Goal: Task Accomplishment & Management: Use online tool/utility

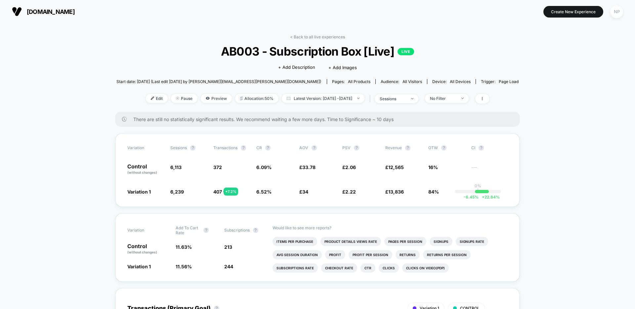
click at [616, 12] on div "NP" at bounding box center [616, 11] width 13 height 13
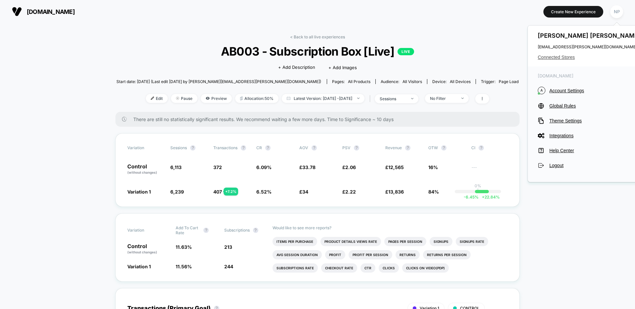
click at [573, 56] on span "Connected Stores" at bounding box center [590, 57] width 105 height 5
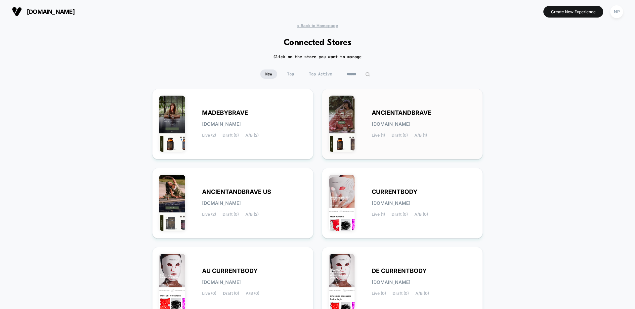
click at [393, 117] on div "ANCIENTANDBRAVE [DOMAIN_NAME] Live (1) Draft (0) A/B (1)" at bounding box center [424, 123] width 105 height 27
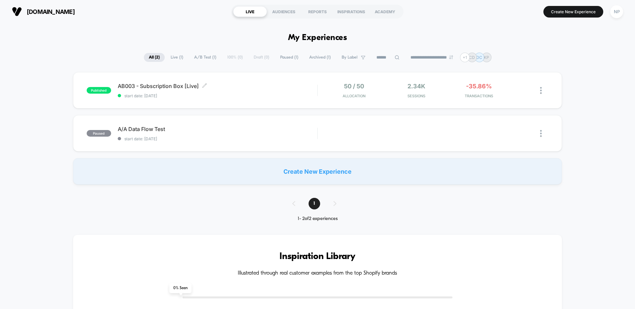
click at [244, 88] on span "AB003 - Subscription Box [Live] Click to edit experience details" at bounding box center [217, 86] width 199 height 7
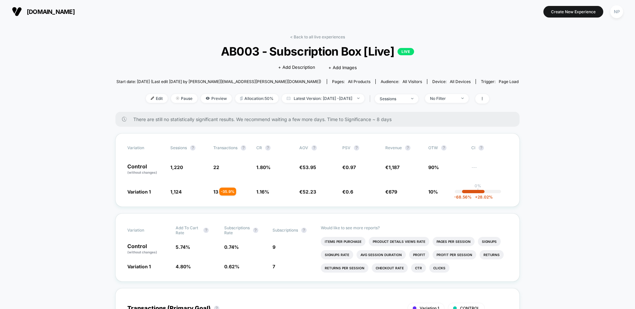
drag, startPoint x: 318, startPoint y: 35, endPoint x: 337, endPoint y: 44, distance: 21.0
click at [318, 35] on link "< Back to all live experiences" at bounding box center [317, 36] width 55 height 5
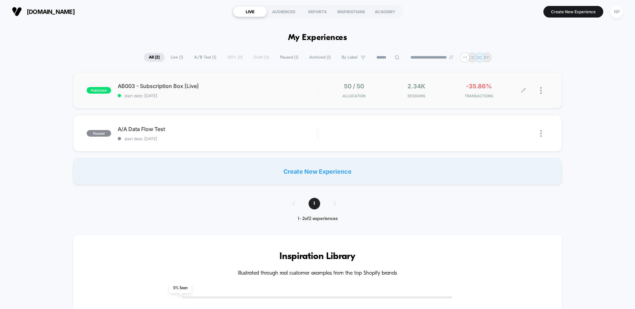
click at [541, 93] on img at bounding box center [541, 90] width 2 height 7
click at [524, 67] on div "Duplicate" at bounding box center [507, 68] width 60 height 15
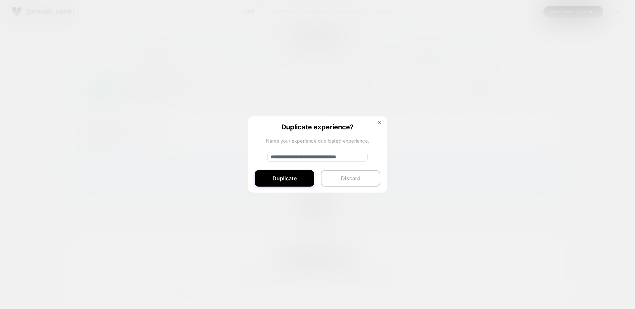
drag, startPoint x: 294, startPoint y: 156, endPoint x: 260, endPoint y: 158, distance: 33.5
click at [260, 158] on div "**********" at bounding box center [317, 154] width 139 height 77
type input "**********"
click at [280, 175] on button "Duplicate" at bounding box center [285, 178] width 60 height 17
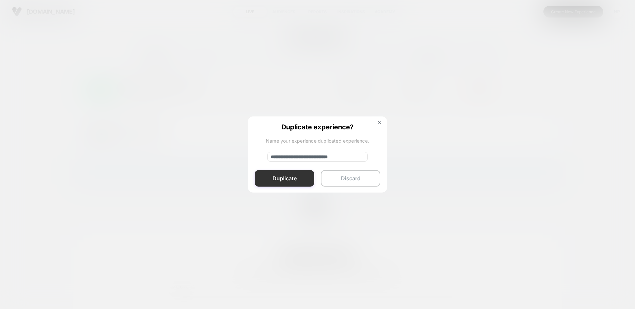
scroll to position [0, 0]
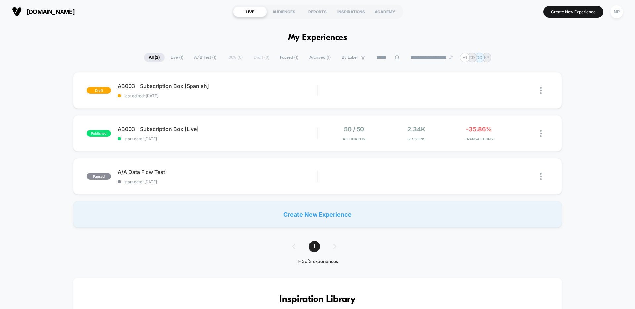
click at [279, 128] on span "AB003 - Subscription Box [Live]" at bounding box center [217, 129] width 199 height 7
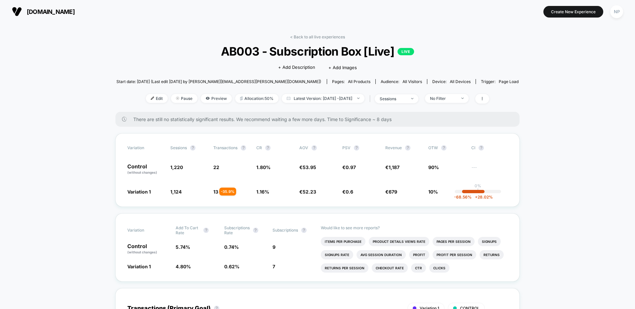
drag, startPoint x: 308, startPoint y: 36, endPoint x: 275, endPoint y: 67, distance: 45.6
click at [308, 36] on link "< Back to all live experiences" at bounding box center [317, 36] width 55 height 5
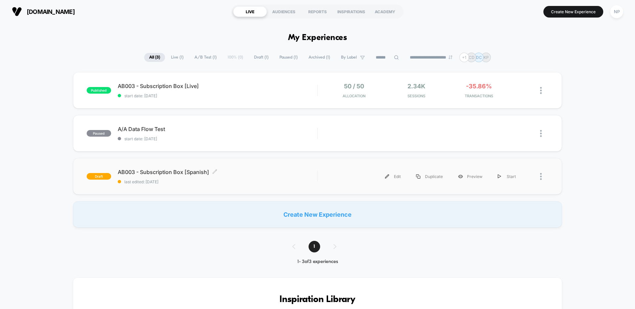
click at [251, 182] on span "last edited: [DATE]" at bounding box center [217, 181] width 199 height 5
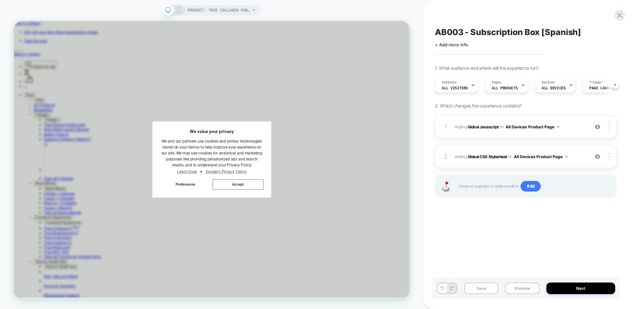
scroll to position [0, 0]
click at [328, 245] on button "Accept" at bounding box center [312, 239] width 67 height 14
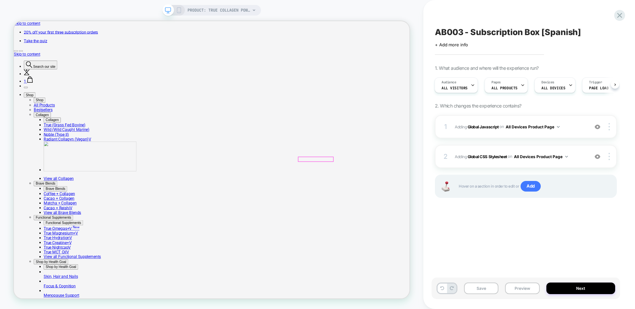
click at [432, 204] on div at bounding box center [416, 205] width 46 height 6
click at [453, 212] on div "Edit Visual" at bounding box center [470, 212] width 40 height 7
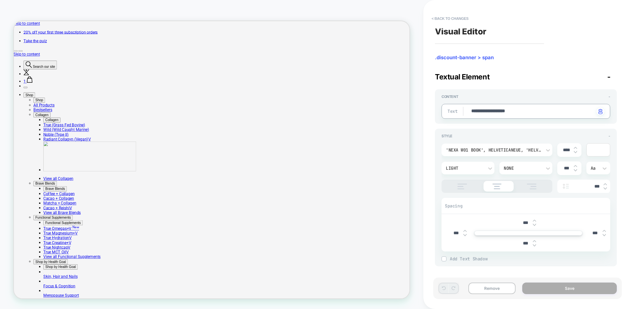
paste textarea "**********"
type textarea "*"
type textarea "**********"
type textarea "*"
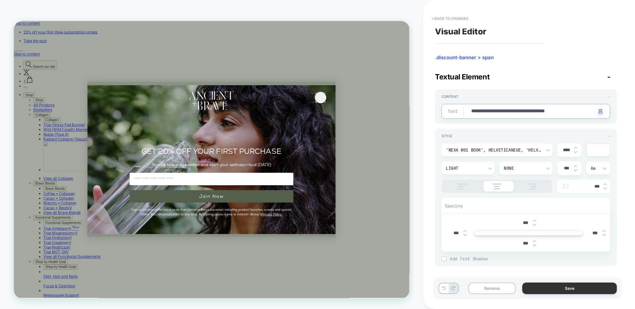
type textarea "**********"
click at [555, 289] on button "Save" at bounding box center [569, 288] width 95 height 12
type textarea "*"
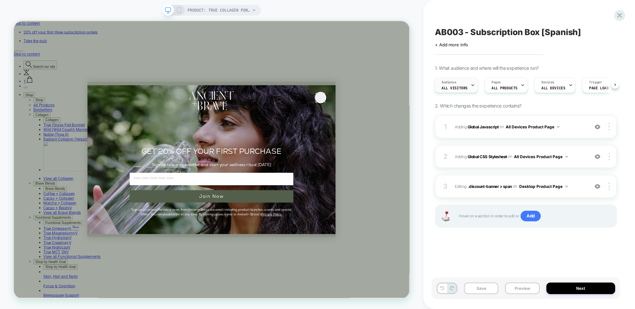
click at [468, 87] on div "Audience All Visitors" at bounding box center [454, 85] width 39 height 15
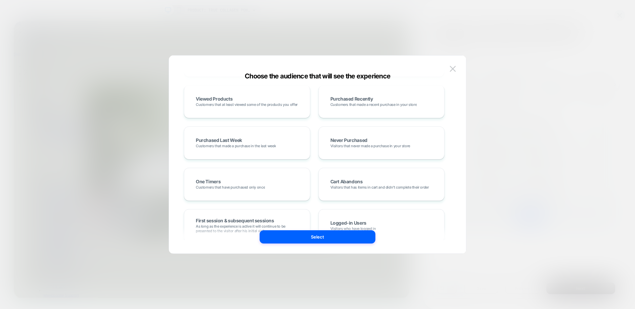
scroll to position [0, 0]
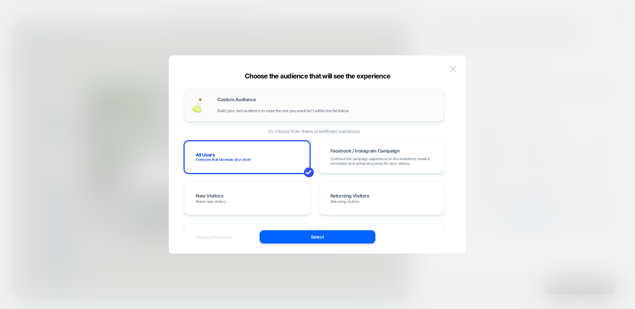
click at [300, 110] on span "Build your own audience in-case the one you want isn't within the list below" at bounding box center [282, 110] width 131 height 5
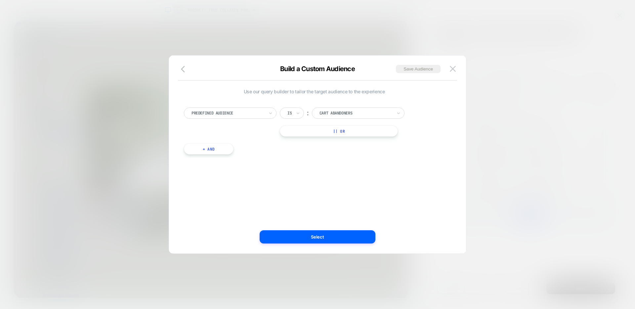
click at [250, 111] on div at bounding box center [227, 113] width 73 height 6
type input "*"
click at [209, 182] on div "Country" at bounding box center [233, 183] width 86 height 11
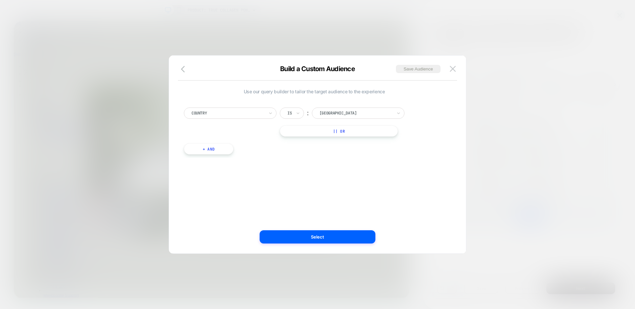
click at [326, 111] on div at bounding box center [355, 113] width 73 height 6
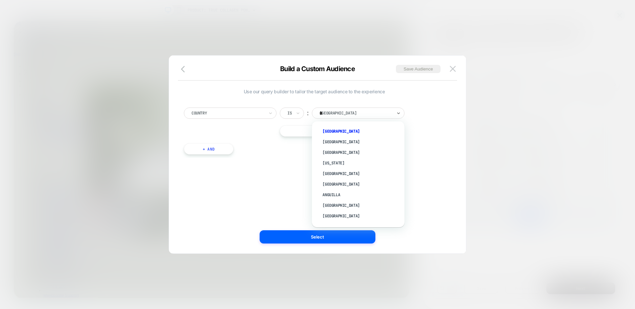
type input "***"
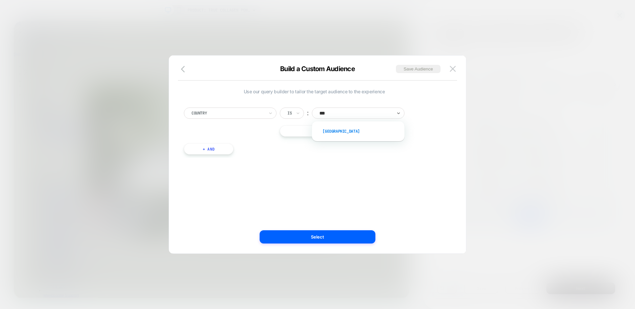
click at [327, 129] on div "[GEOGRAPHIC_DATA]" at bounding box center [361, 131] width 86 height 11
click at [318, 237] on button "Select" at bounding box center [318, 236] width 116 height 13
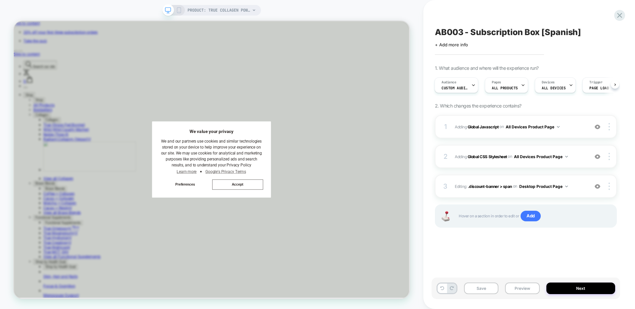
scroll to position [0, 1]
drag, startPoint x: 311, startPoint y: 244, endPoint x: 315, endPoint y: 244, distance: 4.3
click at [311, 244] on button "Accept" at bounding box center [311, 239] width 67 height 14
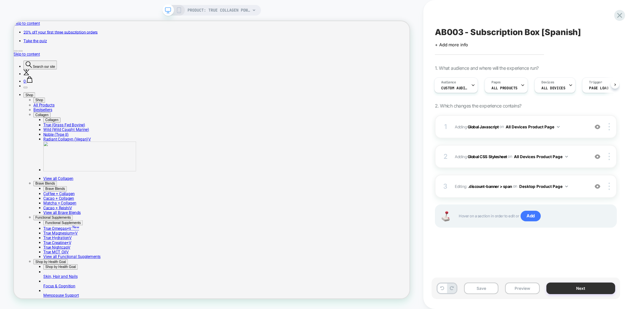
click at [575, 289] on button "Next" at bounding box center [580, 288] width 69 height 12
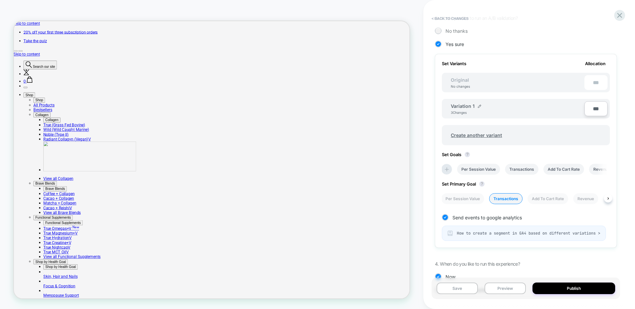
scroll to position [181, 0]
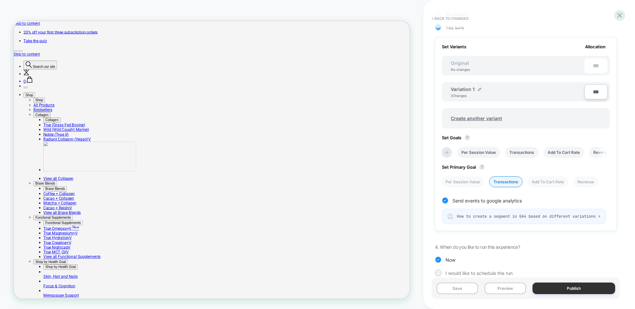
click at [557, 291] on button "Publish" at bounding box center [573, 288] width 83 height 12
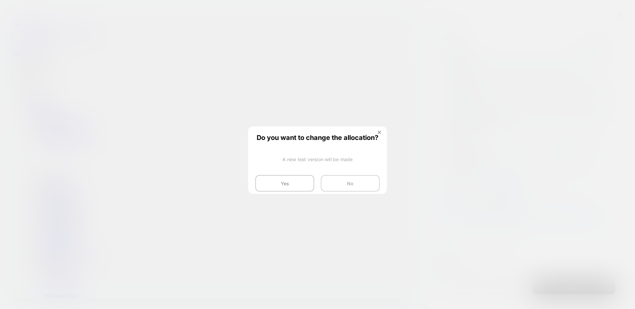
drag, startPoint x: 297, startPoint y: 186, endPoint x: 341, endPoint y: 184, distance: 44.1
click at [297, 186] on button "Yes" at bounding box center [284, 183] width 59 height 17
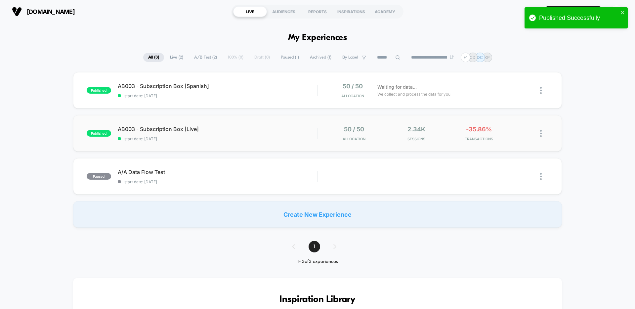
click at [252, 124] on div "published AB003 - Subscription Box [Live] start date: [DATE] 50 / 50 Allocation…" at bounding box center [317, 133] width 489 height 36
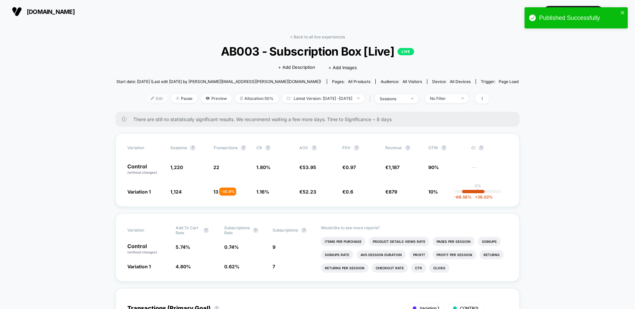
click at [151, 101] on span "Edit" at bounding box center [157, 98] width 22 height 9
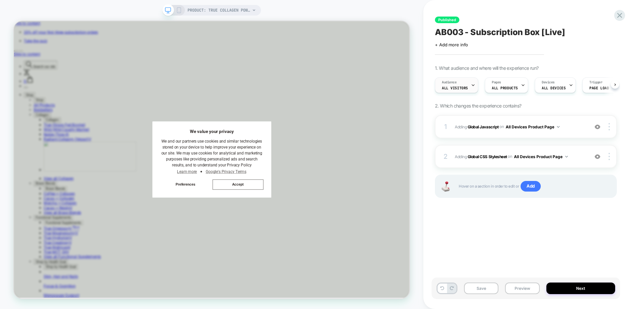
scroll to position [0, 0]
click at [472, 85] on icon at bounding box center [473, 85] width 2 height 1
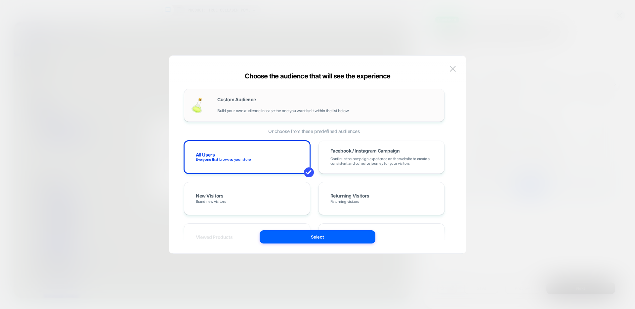
click at [272, 105] on div "Custom Audience Build your own audience in-case the one you want isn't within t…" at bounding box center [327, 105] width 220 height 16
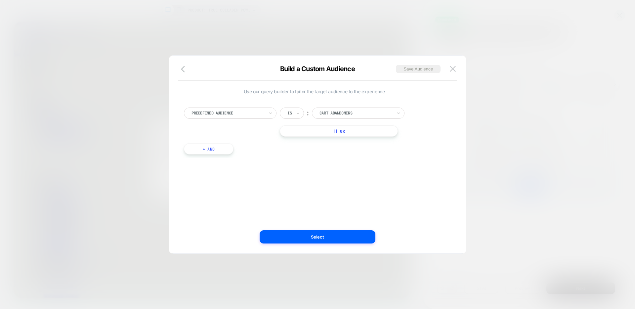
drag, startPoint x: 251, startPoint y: 113, endPoint x: 253, endPoint y: 117, distance: 4.4
click at [251, 113] on div at bounding box center [227, 113] width 73 height 6
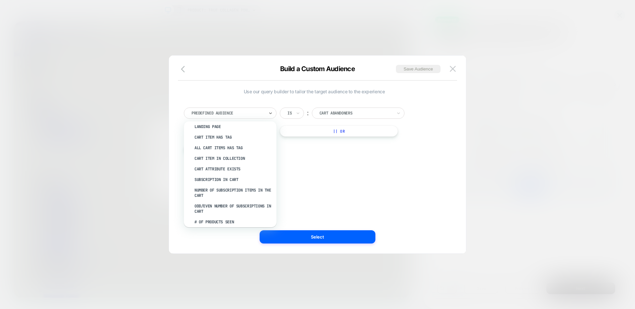
scroll to position [288, 0]
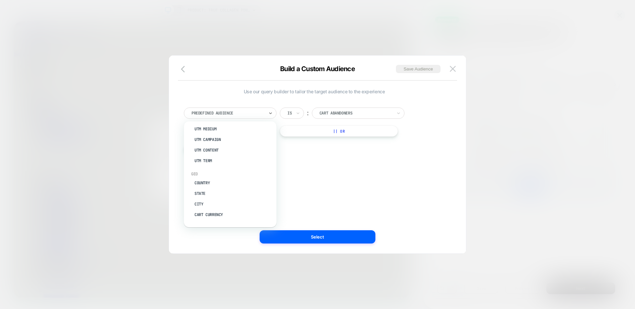
drag, startPoint x: 198, startPoint y: 182, endPoint x: 273, endPoint y: 156, distance: 78.6
click at [198, 182] on div "Country" at bounding box center [233, 183] width 86 height 11
click at [326, 114] on div at bounding box center [355, 113] width 73 height 6
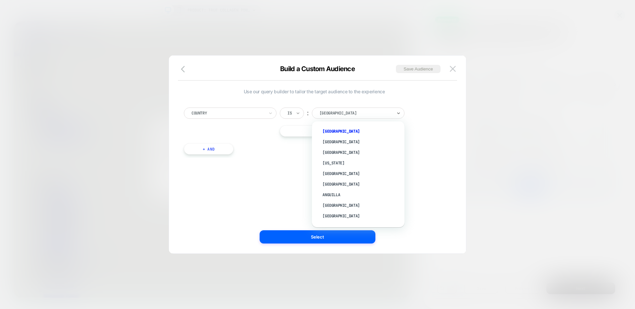
click at [300, 115] on icon at bounding box center [298, 113] width 5 height 7
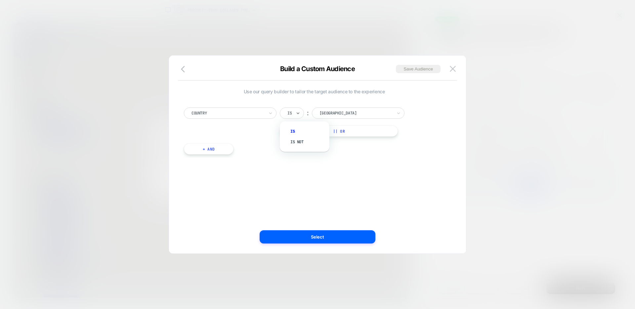
drag, startPoint x: 298, startPoint y: 141, endPoint x: 326, endPoint y: 123, distance: 33.1
click at [298, 140] on div "Is not" at bounding box center [307, 142] width 43 height 11
click at [332, 117] on div "[GEOGRAPHIC_DATA]" at bounding box center [366, 112] width 93 height 11
type input "****"
click at [334, 129] on div "[GEOGRAPHIC_DATA]" at bounding box center [371, 131] width 86 height 11
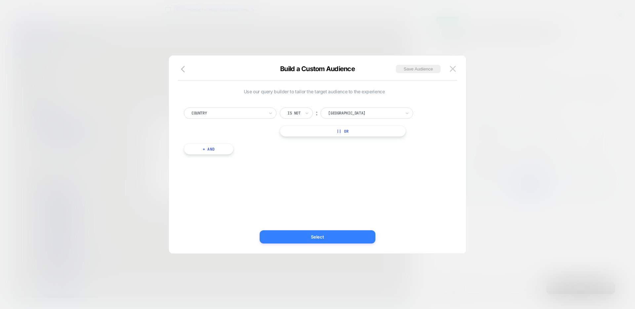
click at [319, 233] on button "Select" at bounding box center [318, 236] width 116 height 13
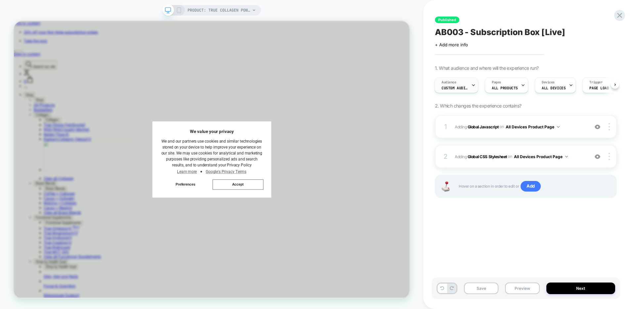
click at [462, 88] on span "Custom Audience" at bounding box center [454, 88] width 26 height 5
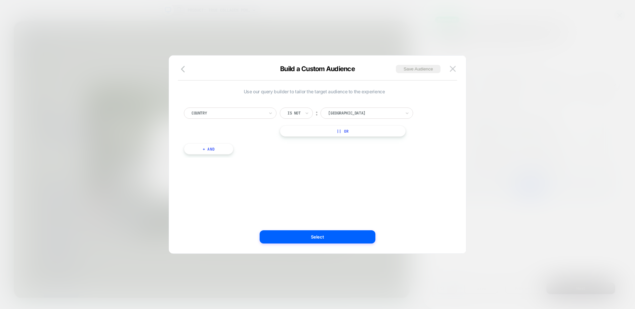
click at [315, 132] on button "|| Or" at bounding box center [343, 130] width 126 height 11
click at [298, 129] on icon at bounding box center [298, 131] width 5 height 7
drag, startPoint x: 303, startPoint y: 159, endPoint x: 318, endPoint y: 142, distance: 22.7
click at [303, 158] on div "Is not" at bounding box center [307, 159] width 43 height 11
drag, startPoint x: 332, startPoint y: 126, endPoint x: 334, endPoint y: 132, distance: 6.3
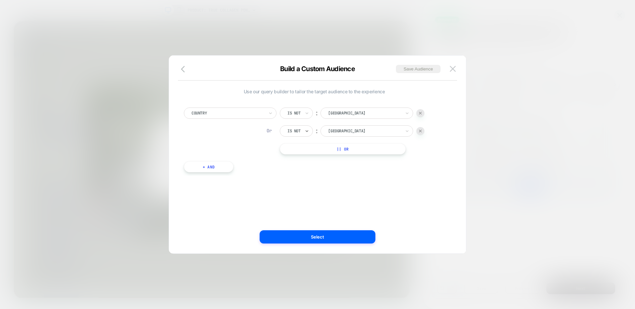
click at [332, 126] on div "[GEOGRAPHIC_DATA]" at bounding box center [366, 130] width 93 height 11
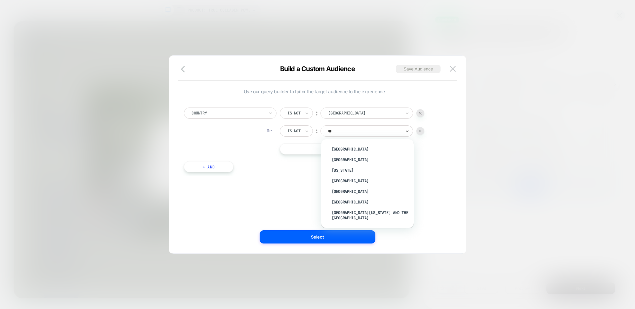
type input "***"
click at [336, 162] on div "[GEOGRAPHIC_DATA]" at bounding box center [371, 159] width 86 height 11
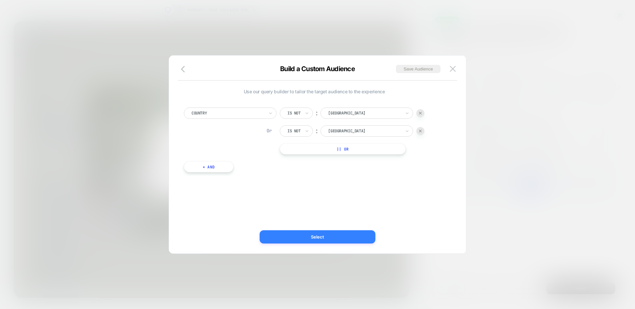
drag, startPoint x: 325, startPoint y: 236, endPoint x: 415, endPoint y: 286, distance: 103.3
click at [325, 236] on button "Select" at bounding box center [318, 236] width 116 height 13
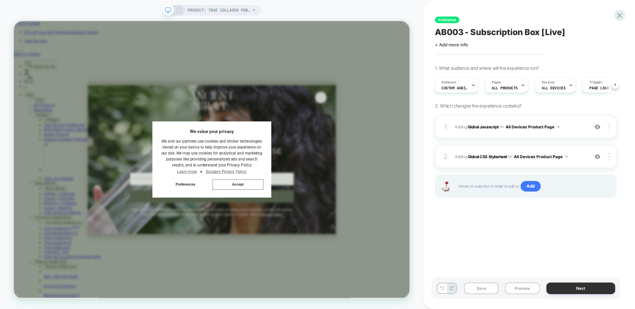
click at [569, 290] on button "Next" at bounding box center [580, 288] width 69 height 12
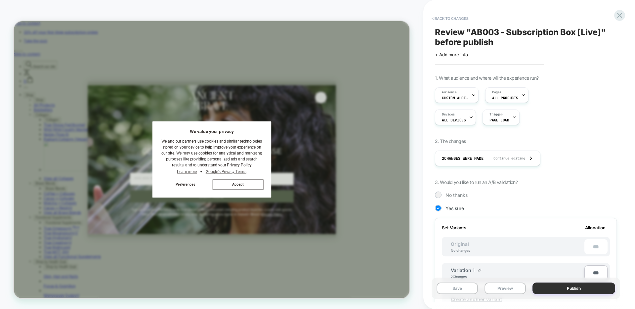
scroll to position [0, 1]
click at [569, 289] on button "Publish" at bounding box center [573, 288] width 83 height 12
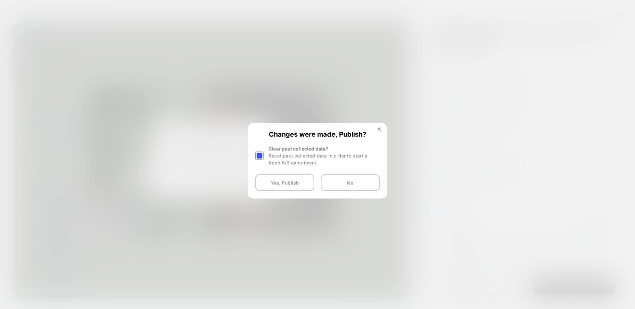
drag, startPoint x: 259, startPoint y: 156, endPoint x: 263, endPoint y: 160, distance: 5.4
click at [259, 156] on div at bounding box center [259, 155] width 8 height 8
drag, startPoint x: 292, startPoint y: 187, endPoint x: 299, endPoint y: 190, distance: 8.0
click at [292, 187] on button "Yes, Publish" at bounding box center [284, 182] width 59 height 17
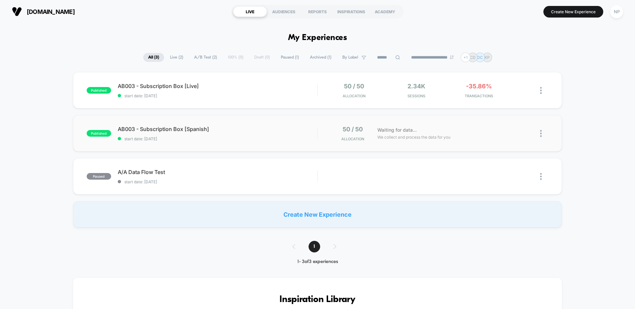
click at [540, 135] on div at bounding box center [536, 134] width 25 height 16
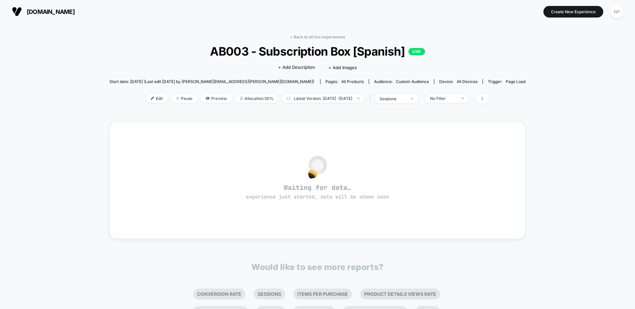
drag, startPoint x: 318, startPoint y: 36, endPoint x: 343, endPoint y: 44, distance: 25.9
click at [318, 36] on link "< Back to all live experiences" at bounding box center [317, 36] width 55 height 5
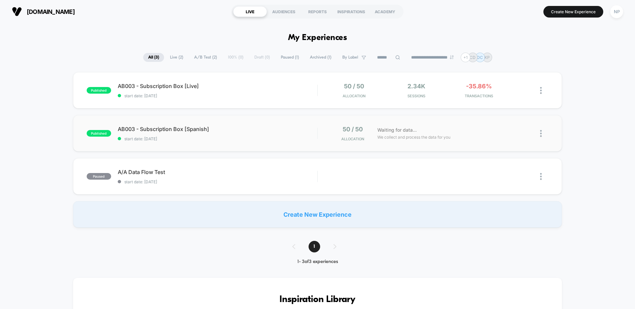
click at [541, 135] on img at bounding box center [541, 133] width 2 height 7
click at [511, 112] on div "Duplicate" at bounding box center [507, 111] width 60 height 15
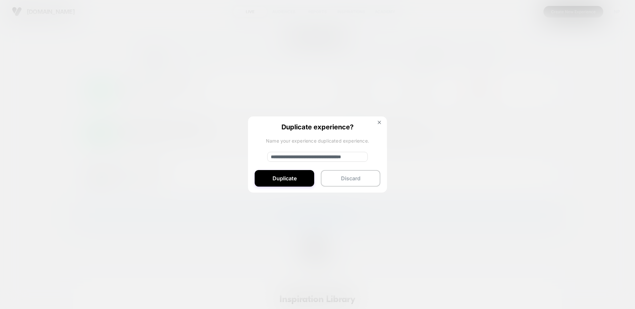
drag, startPoint x: 294, startPoint y: 157, endPoint x: 244, endPoint y: 154, distance: 50.4
click at [540, 141] on div "**********" at bounding box center [544, 134] width 8 height 16
type input "**********"
click at [272, 173] on button "Duplicate" at bounding box center [285, 178] width 60 height 17
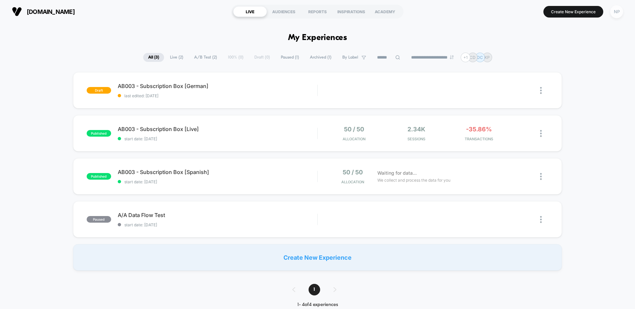
click at [621, 10] on div "NP" at bounding box center [616, 11] width 13 height 13
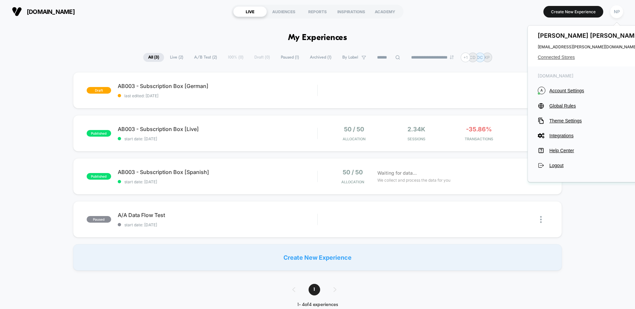
drag, startPoint x: 561, startPoint y: 57, endPoint x: 556, endPoint y: 59, distance: 5.1
click at [561, 57] on span "Connected Stores" at bounding box center [590, 57] width 105 height 5
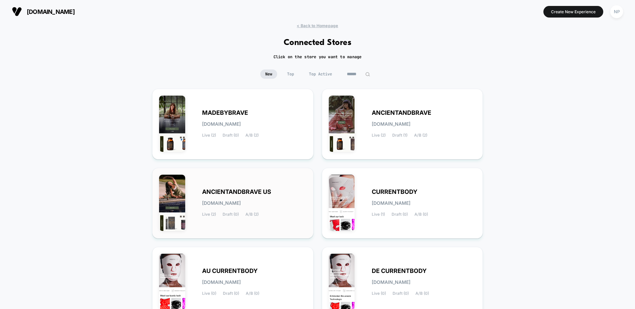
click at [253, 212] on span "A/B (2)" at bounding box center [251, 214] width 13 height 5
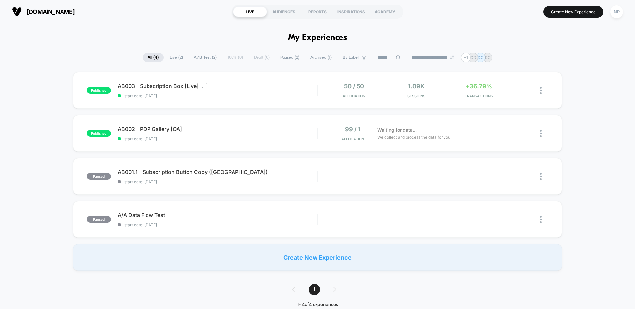
click at [258, 98] on span "start date: [DATE]" at bounding box center [217, 95] width 199 height 5
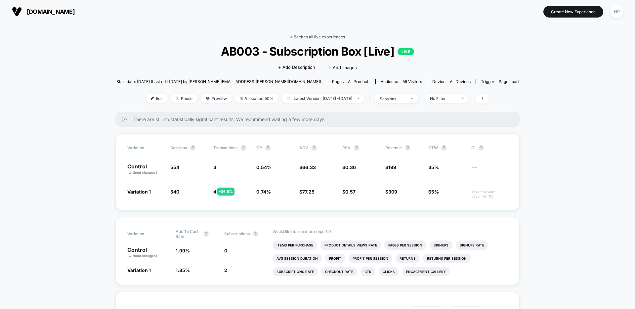
click at [331, 36] on link "< Back to all live experiences" at bounding box center [317, 36] width 55 height 5
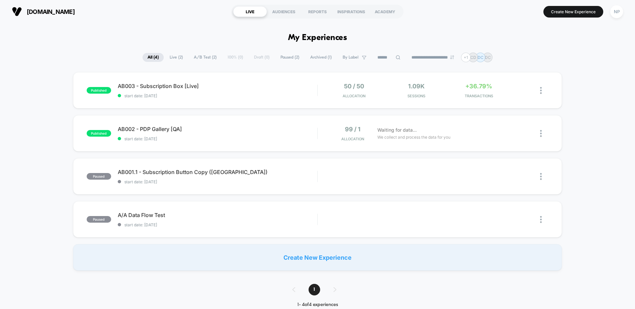
click at [624, 13] on button "NP" at bounding box center [616, 12] width 17 height 14
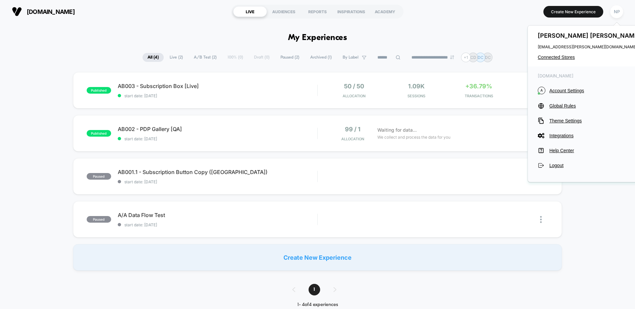
click at [620, 14] on div "NP" at bounding box center [616, 11] width 13 height 13
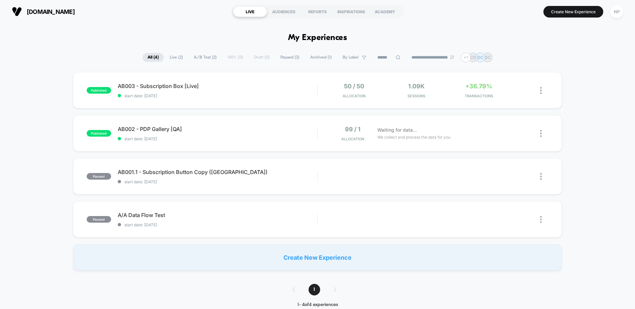
drag, startPoint x: 614, startPoint y: 15, endPoint x: 614, endPoint y: 18, distance: 3.3
click at [614, 15] on div "NP" at bounding box center [616, 11] width 13 height 13
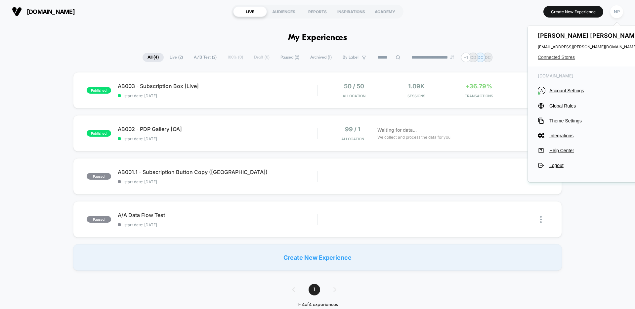
click at [551, 57] on span "Connected Stores" at bounding box center [590, 57] width 105 height 5
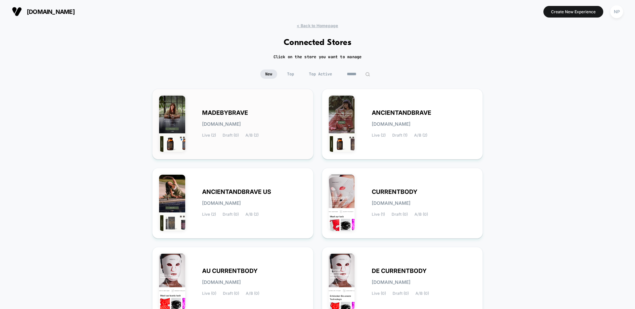
click at [284, 120] on div "MADEBYBRAVE [DOMAIN_NAME] Live (2) Draft (0) A/B (2)" at bounding box center [254, 123] width 105 height 27
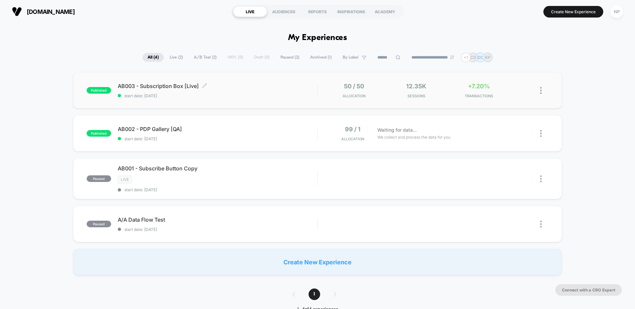
click at [245, 97] on span "start date: [DATE]" at bounding box center [217, 95] width 199 height 5
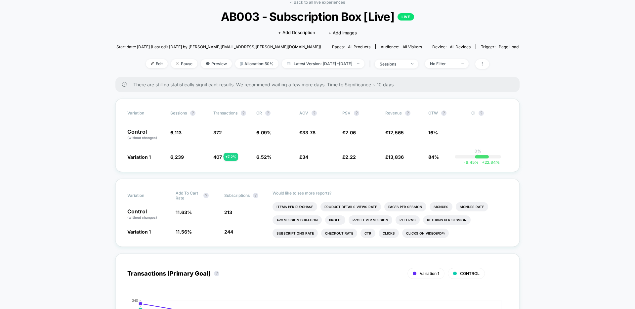
scroll to position [37, 0]
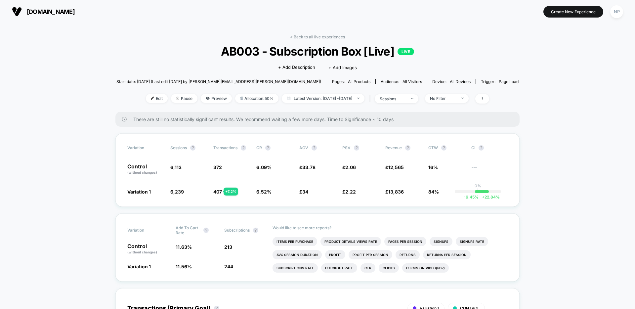
drag, startPoint x: 614, startPoint y: 12, endPoint x: 605, endPoint y: 21, distance: 13.1
click at [614, 12] on div "NP" at bounding box center [616, 11] width 13 height 13
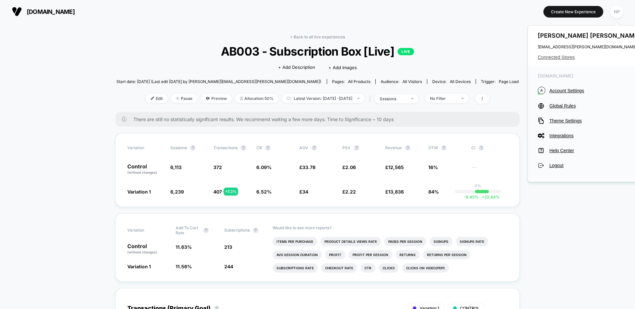
click at [552, 58] on span "Connected Stores" at bounding box center [590, 57] width 105 height 5
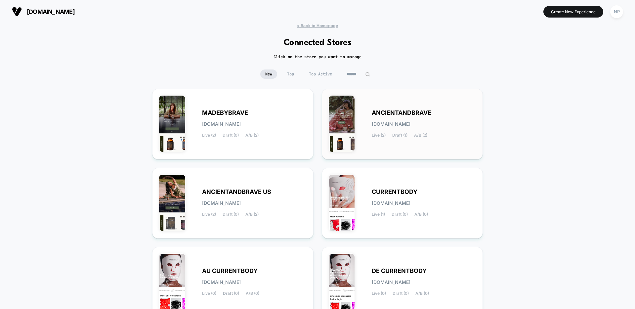
click at [386, 123] on span "[DOMAIN_NAME]" at bounding box center [391, 124] width 39 height 5
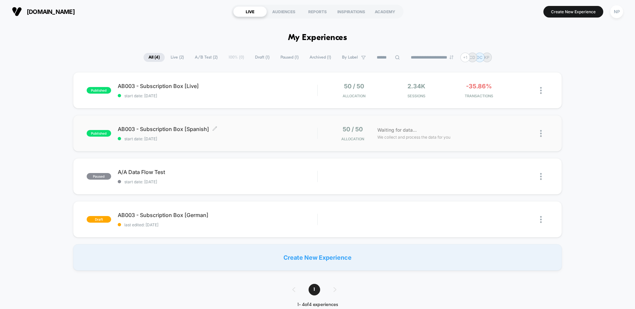
click at [246, 132] on span "AB003 - Subscription Box [Spanish] Click to edit experience details" at bounding box center [217, 129] width 199 height 7
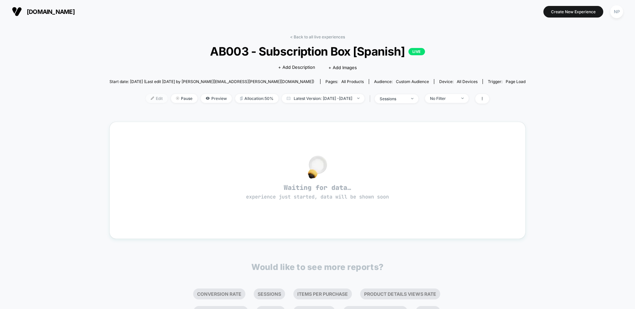
click at [146, 99] on span "Edit" at bounding box center [157, 98] width 22 height 9
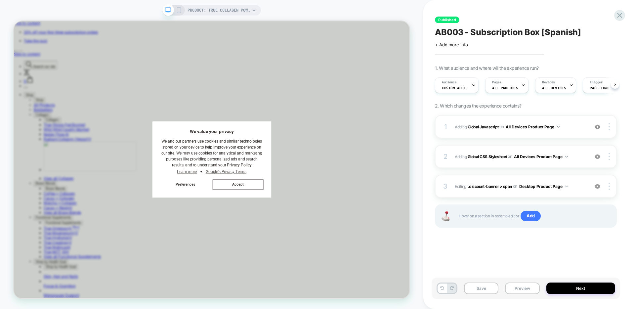
scroll to position [0, 0]
click at [461, 88] on span "Custom Audience" at bounding box center [454, 88] width 26 height 5
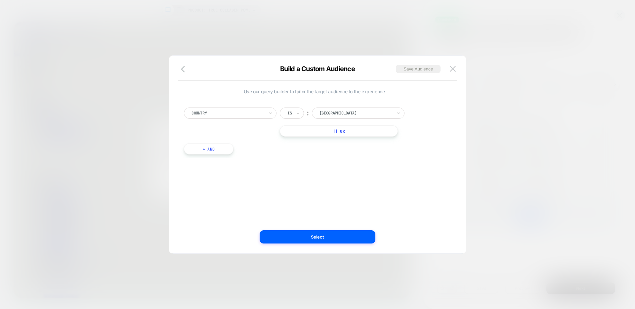
click at [246, 114] on div at bounding box center [227, 113] width 73 height 6
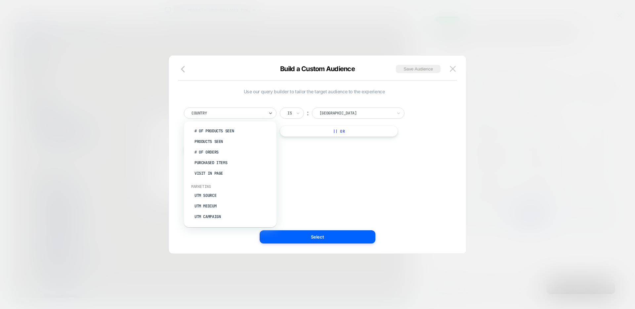
scroll to position [208, 0]
click at [311, 179] on div "Use our query builder to tailor the target audience to the experience option UT…" at bounding box center [314, 154] width 277 height 171
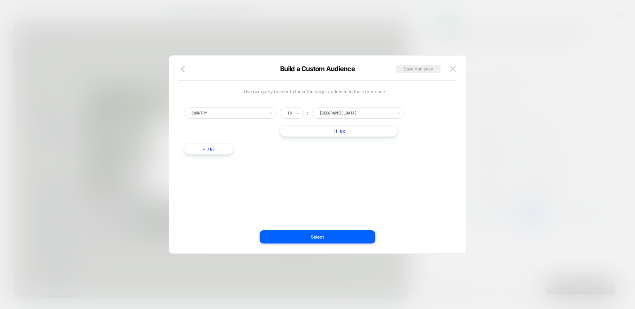
drag, startPoint x: 98, startPoint y: 59, endPoint x: 113, endPoint y: 50, distance: 17.2
click at [98, 59] on div at bounding box center [317, 154] width 635 height 309
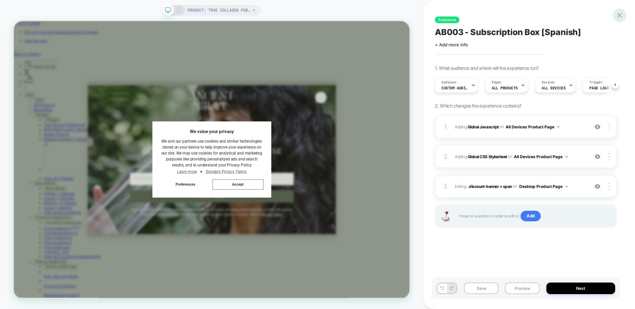
click at [623, 18] on icon at bounding box center [619, 15] width 9 height 9
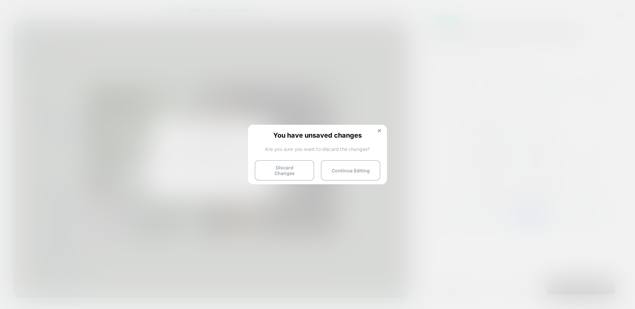
drag, startPoint x: 295, startPoint y: 165, endPoint x: 309, endPoint y: 161, distance: 14.1
click at [295, 165] on button "Discard Changes" at bounding box center [285, 170] width 60 height 21
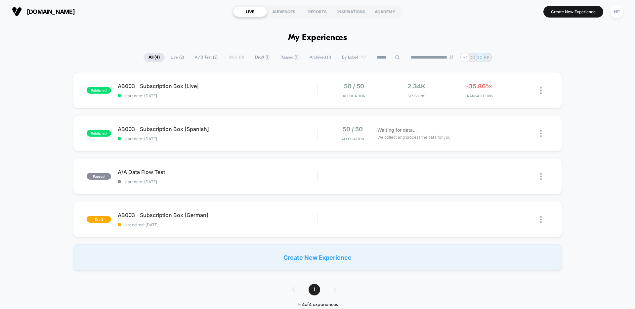
drag, startPoint x: 615, startPoint y: 15, endPoint x: 612, endPoint y: 19, distance: 5.0
click at [615, 15] on div "NP" at bounding box center [616, 11] width 13 height 13
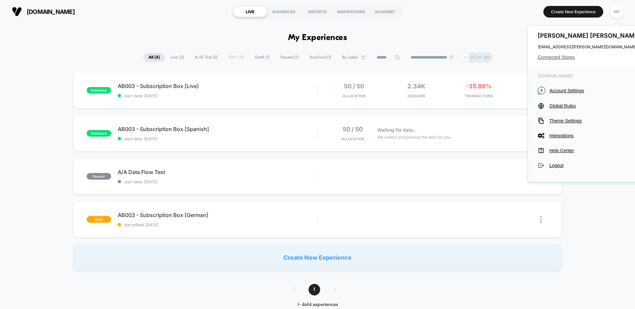
click at [563, 53] on div "[PERSON_NAME] [PERSON_NAME][EMAIL_ADDRESS][PERSON_NAME][DOMAIN_NAME] Connected …" at bounding box center [590, 45] width 124 height 41
drag, startPoint x: 561, startPoint y: 56, endPoint x: 491, endPoint y: 69, distance: 71.3
click at [561, 56] on span "Connected Stores" at bounding box center [590, 57] width 105 height 5
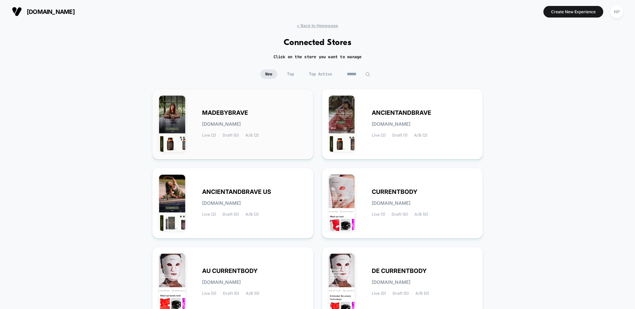
click at [275, 115] on div "MADEBYBRAVE [DOMAIN_NAME] Live (2) Draft (0) A/B (2)" at bounding box center [254, 123] width 105 height 27
